Goal: Task Accomplishment & Management: Use online tool/utility

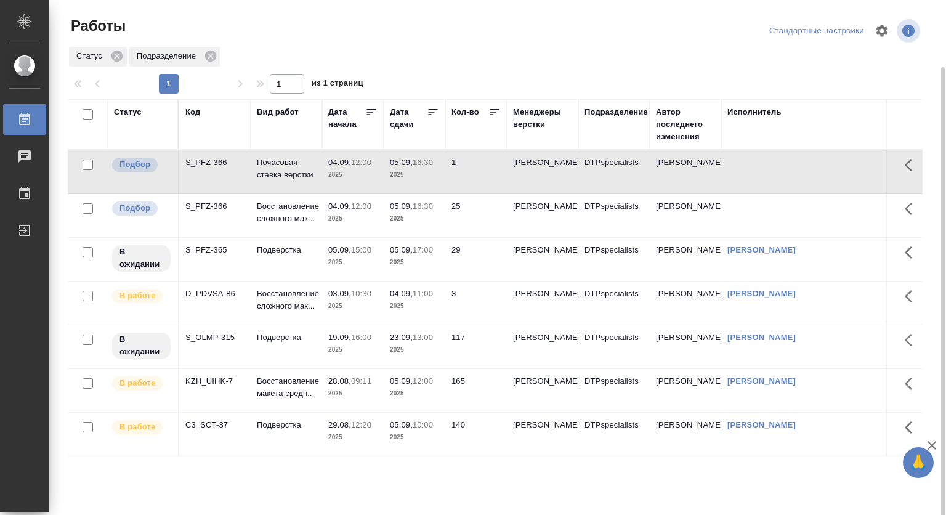
scroll to position [35, 0]
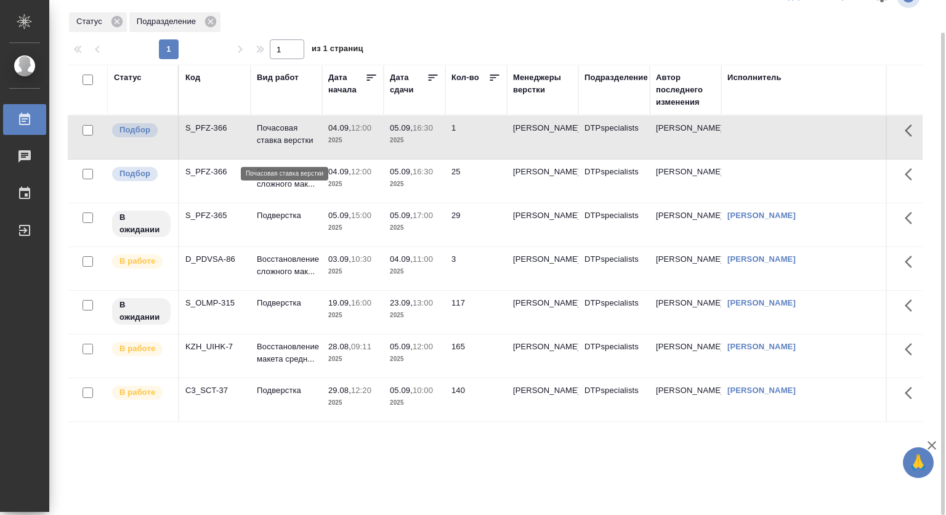
click at [272, 141] on p "Почасовая ставка верстки" at bounding box center [286, 134] width 59 height 25
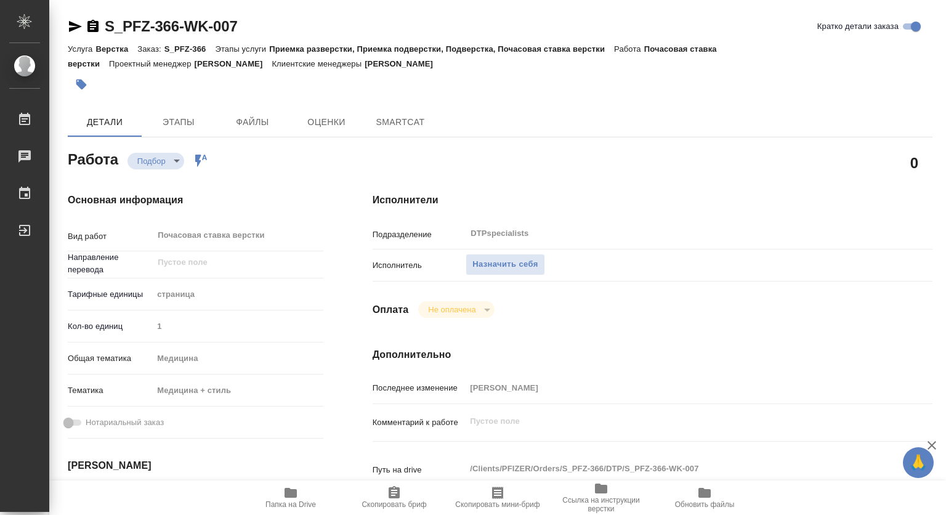
type textarea "x"
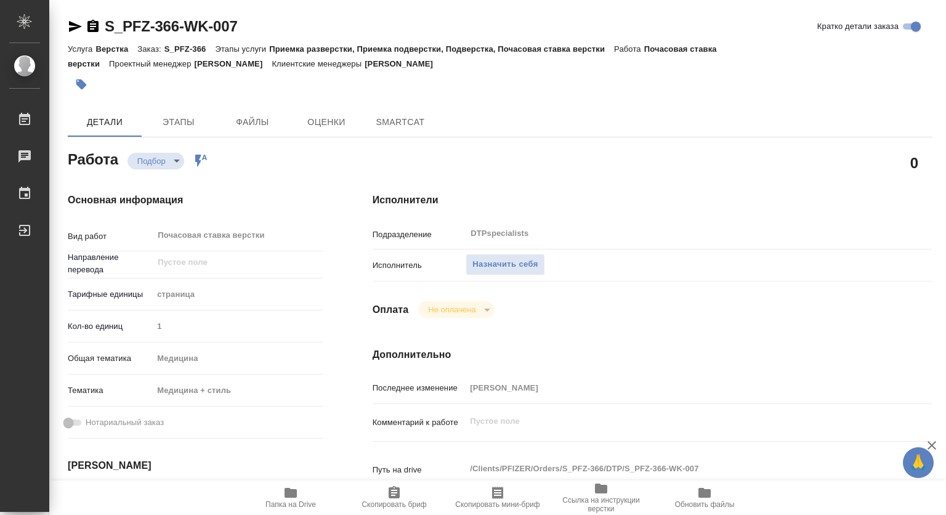
type textarea "x"
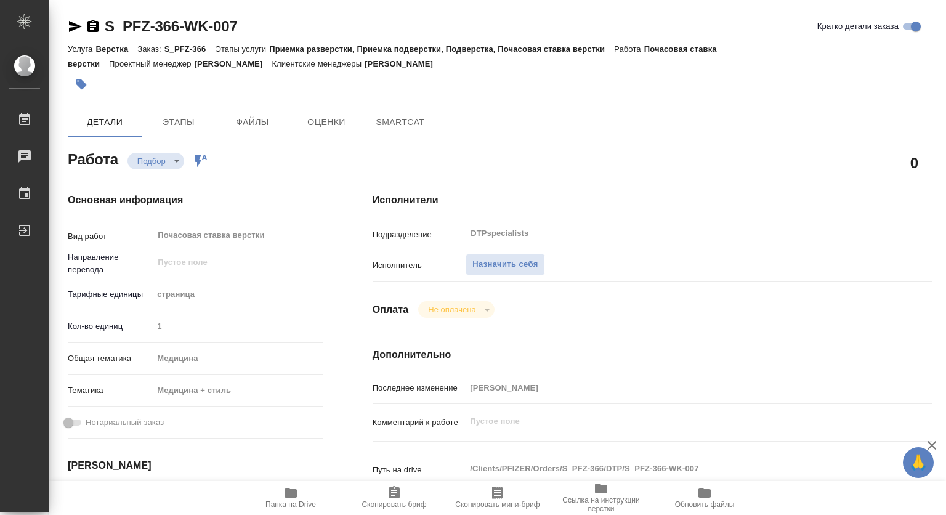
type textarea "x"
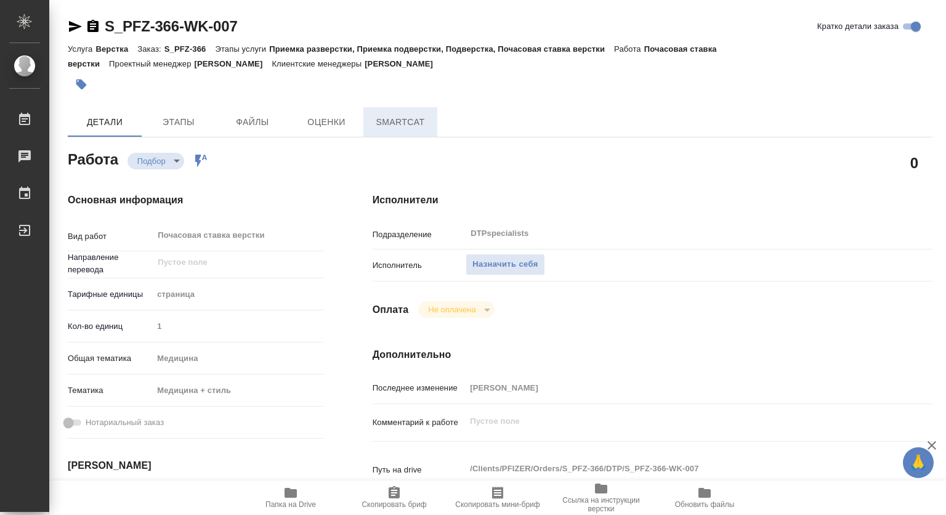
type textarea "x"
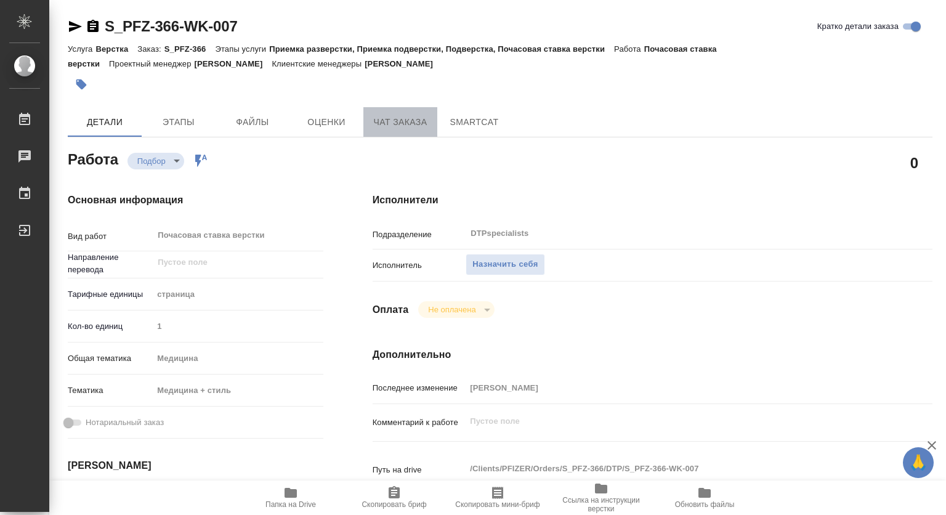
click at [389, 124] on span "Чат заказа" at bounding box center [400, 122] width 59 height 15
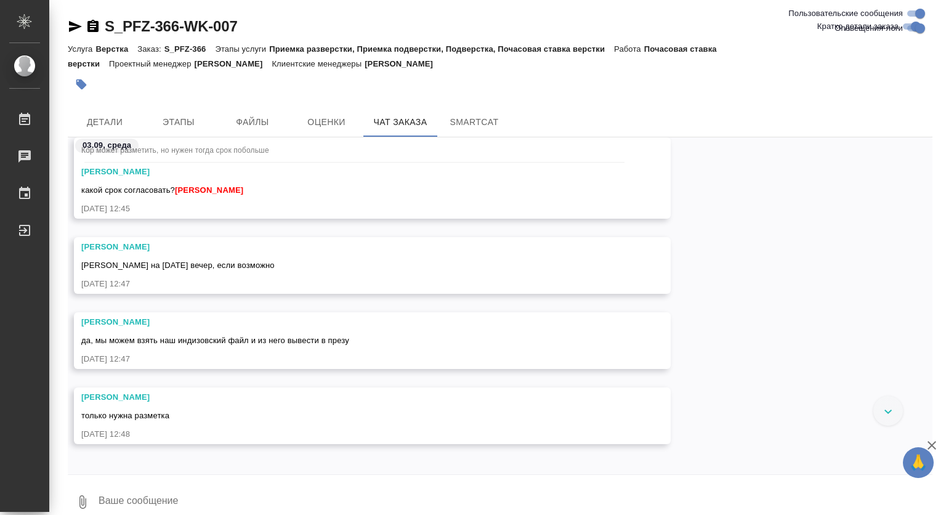
scroll to position [14229, 0]
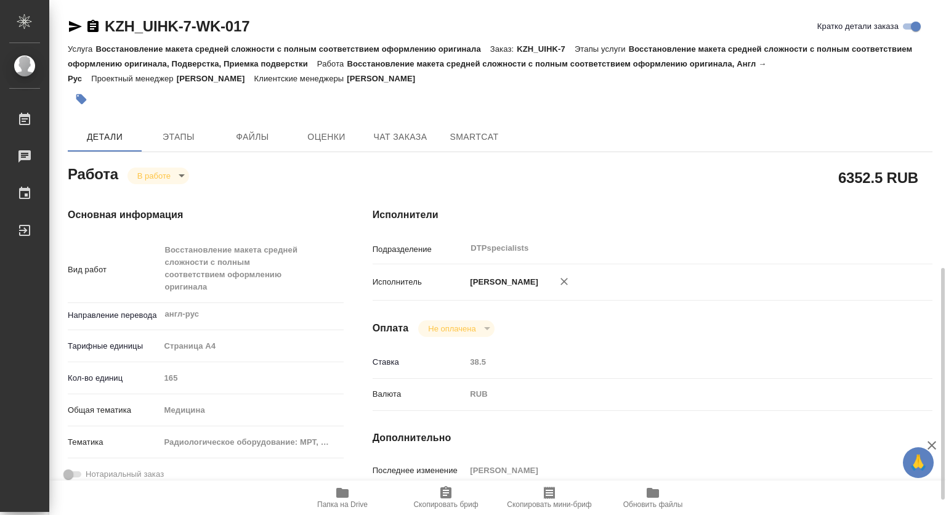
scroll to position [185, 0]
